Goal: Task Accomplishment & Management: Use online tool/utility

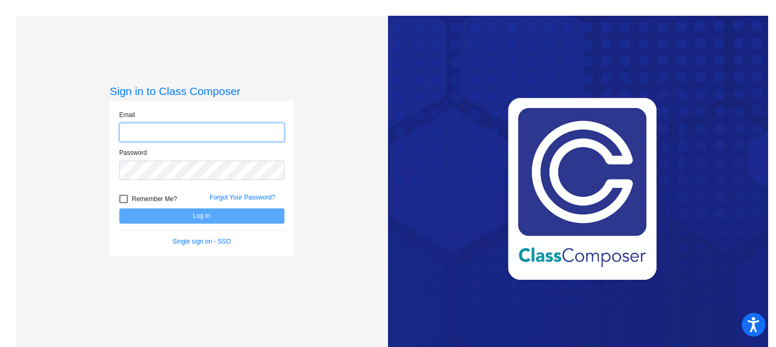
type input "[PERSON_NAME][EMAIL_ADDRESS][DOMAIN_NAME]"
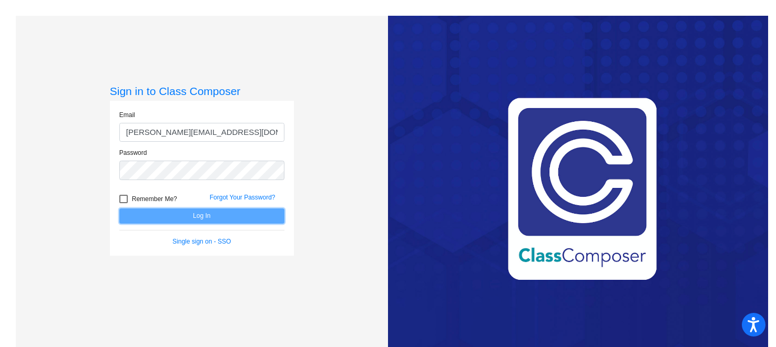
click at [180, 219] on button "Log In" at bounding box center [201, 216] width 165 height 15
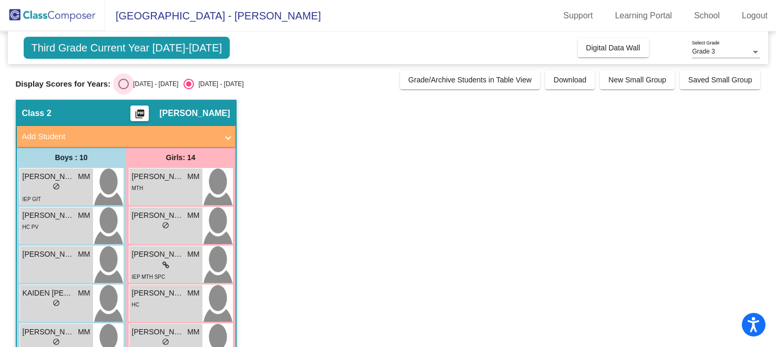
click at [120, 84] on div "Select an option" at bounding box center [123, 84] width 11 height 11
click at [123, 89] on input "[DATE] - [DATE]" at bounding box center [123, 89] width 1 height 1
radio input "true"
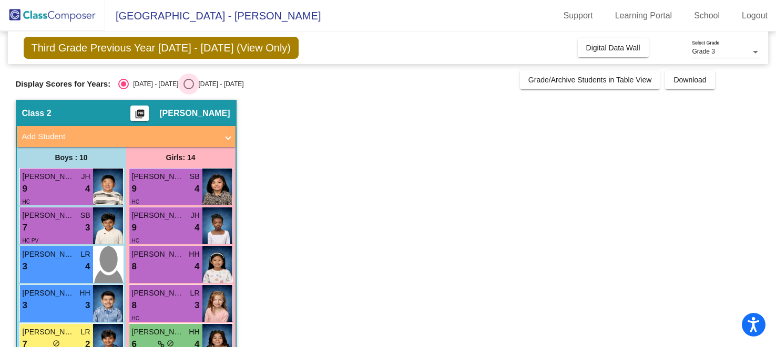
click at [183, 88] on div "Select an option" at bounding box center [188, 84] width 11 height 11
click at [188, 89] on input "[DATE] - [DATE]" at bounding box center [188, 89] width 1 height 1
radio input "true"
radio input "false"
radio input "true"
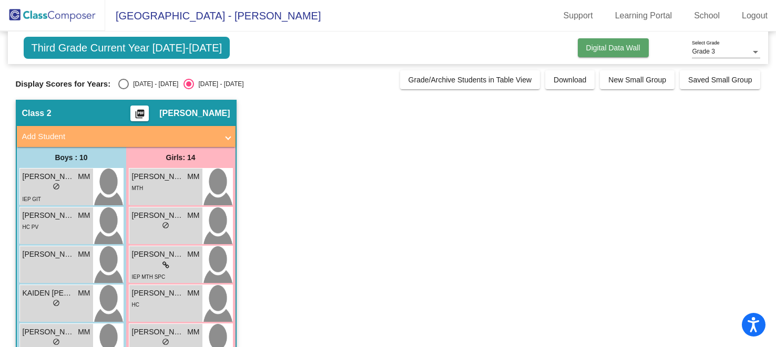
click at [594, 48] on span "Digital Data Wall" at bounding box center [613, 48] width 54 height 8
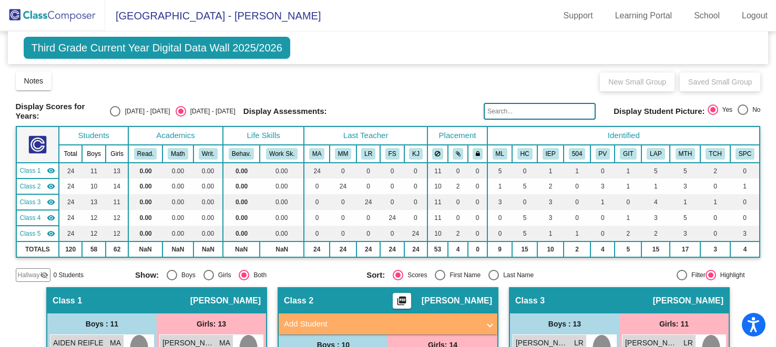
click at [123, 108] on div "[DATE] - [DATE]" at bounding box center [144, 111] width 49 height 9
click at [115, 117] on input "[DATE] - [DATE]" at bounding box center [115, 117] width 1 height 1
radio input "true"
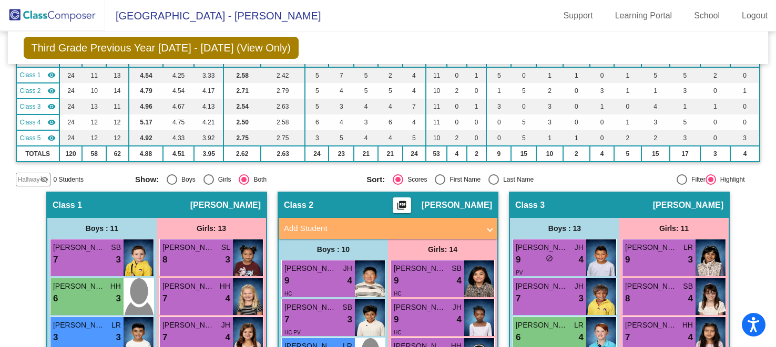
scroll to position [30, 0]
